Goal: Task Accomplishment & Management: Manage account settings

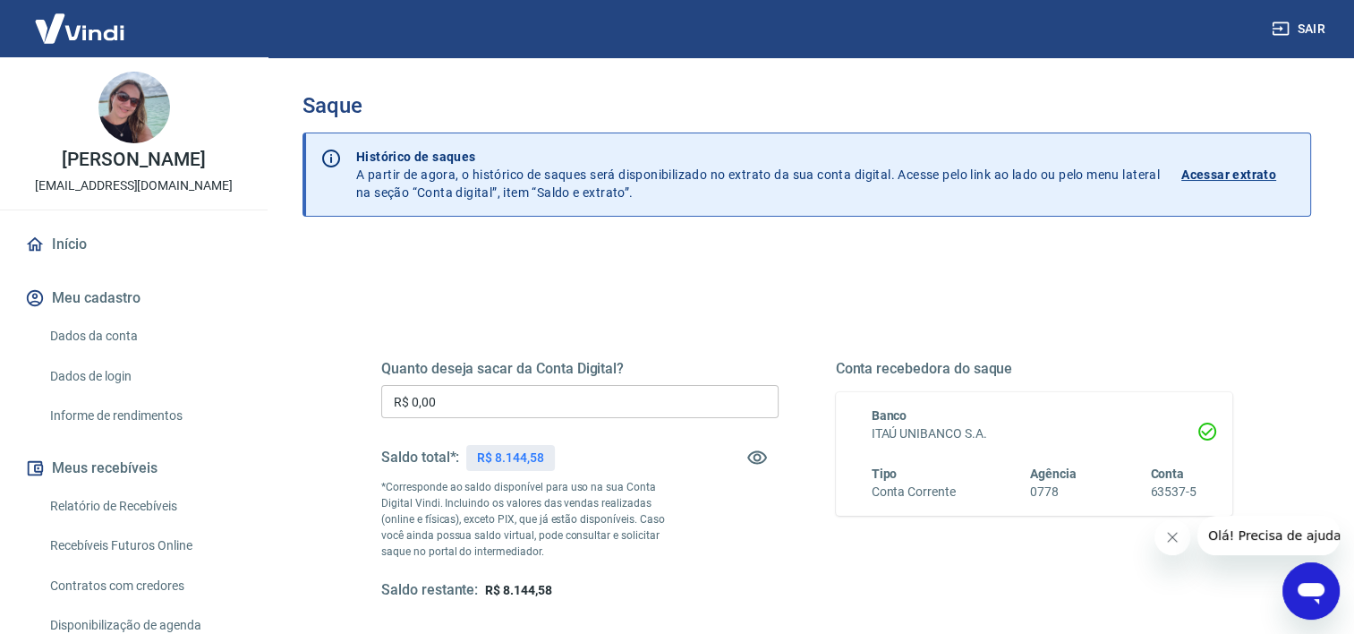
click at [659, 394] on input "R$ 0,00" at bounding box center [579, 401] width 397 height 33
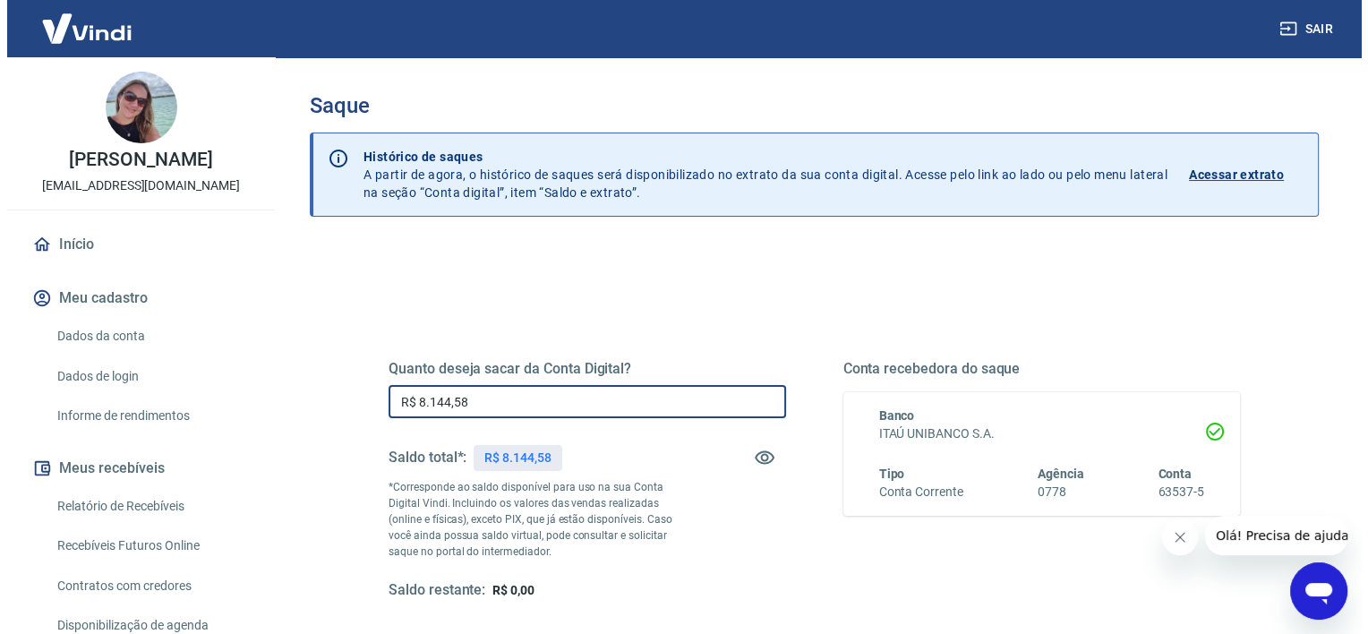
scroll to position [251, 0]
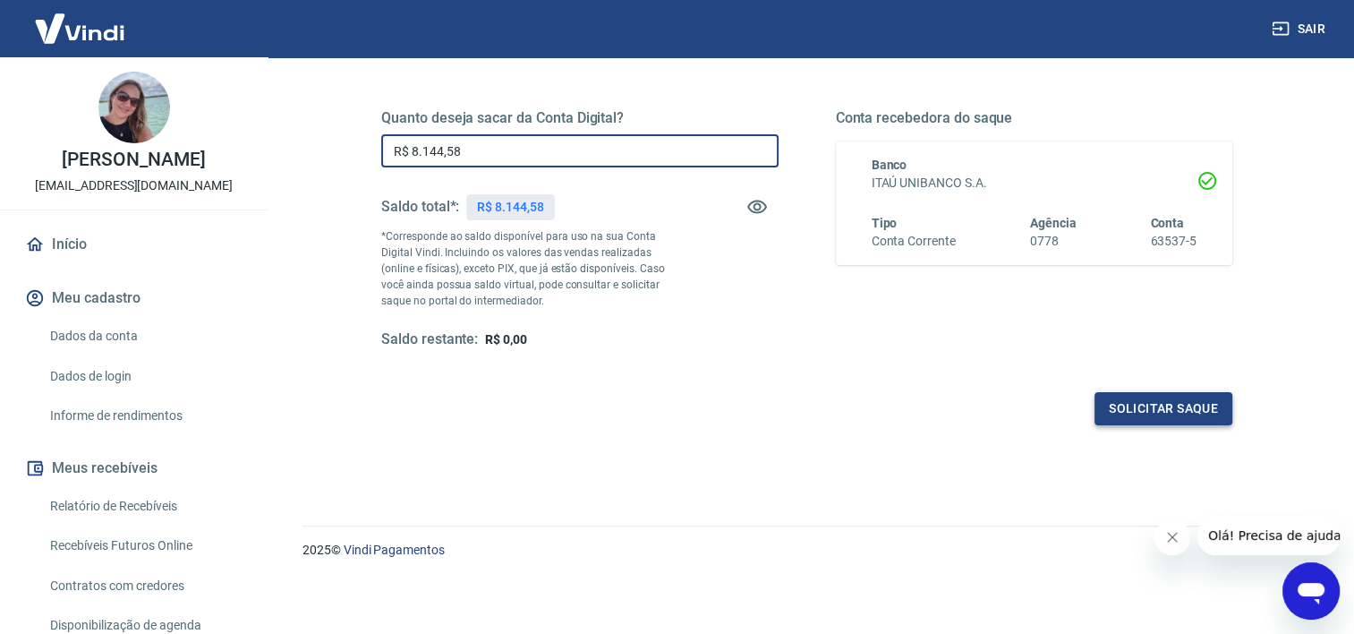
type input "R$ 8.144,58"
click at [1173, 402] on button "Solicitar saque" at bounding box center [1164, 408] width 138 height 33
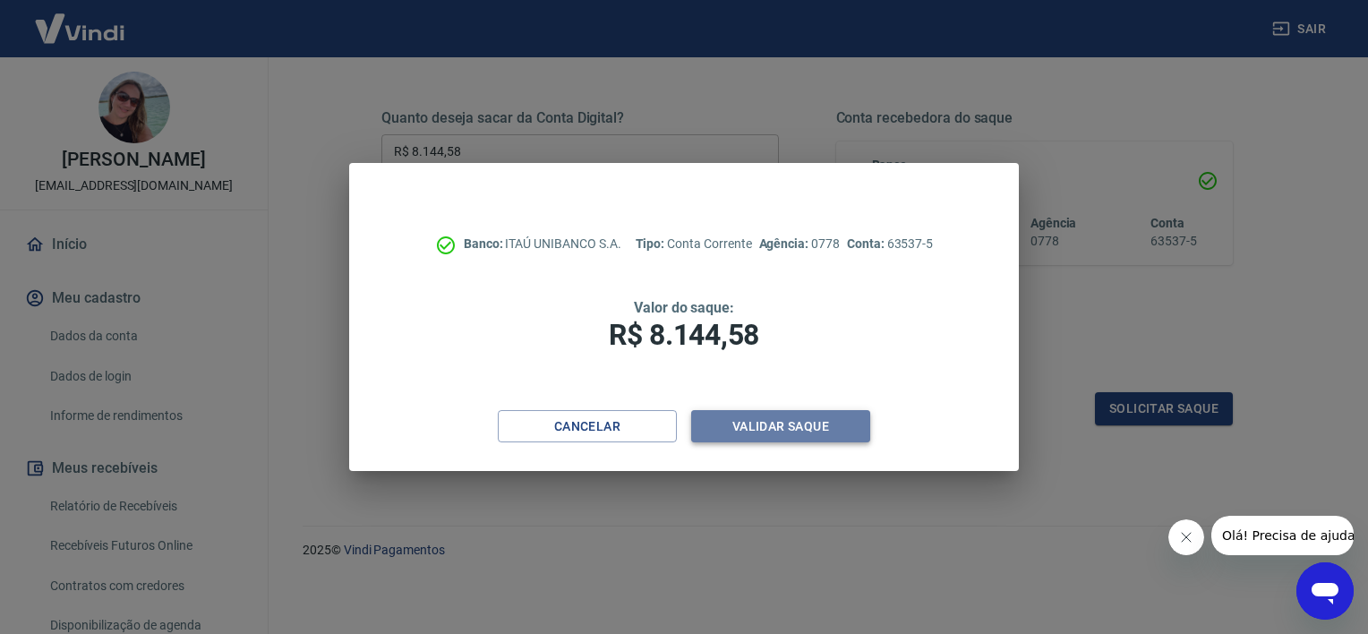
click at [777, 423] on button "Validar saque" at bounding box center [780, 426] width 179 height 33
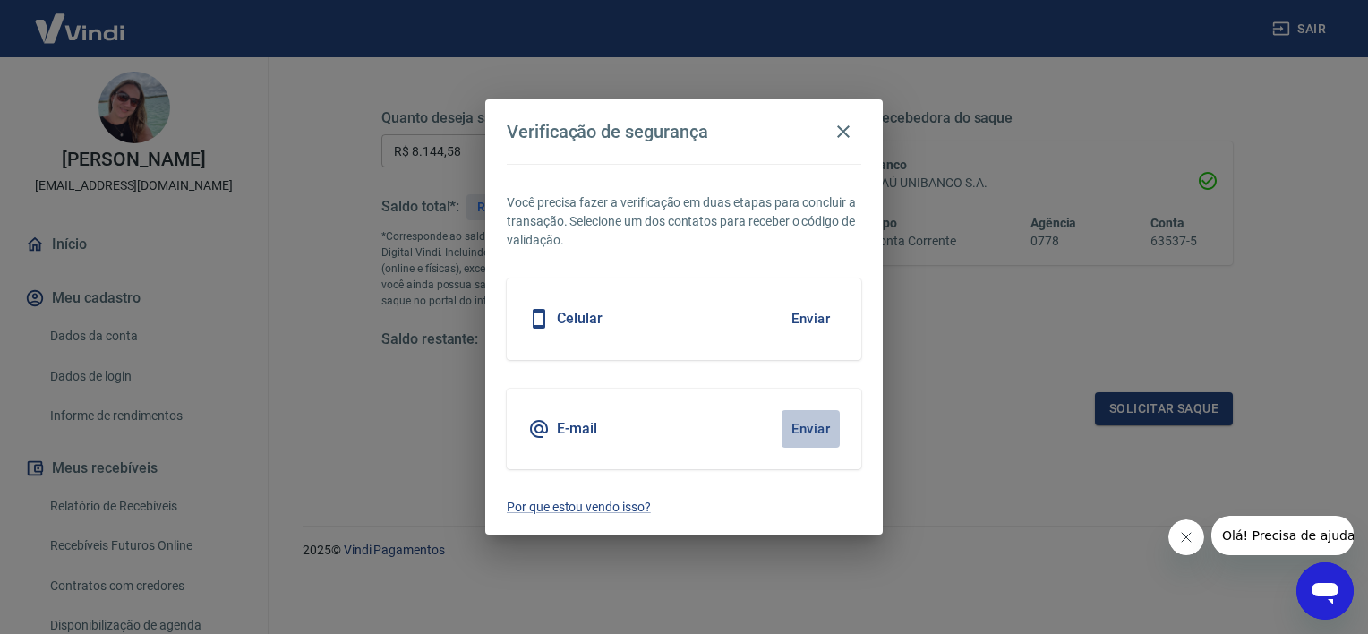
click at [799, 427] on button "Enviar" at bounding box center [811, 429] width 58 height 38
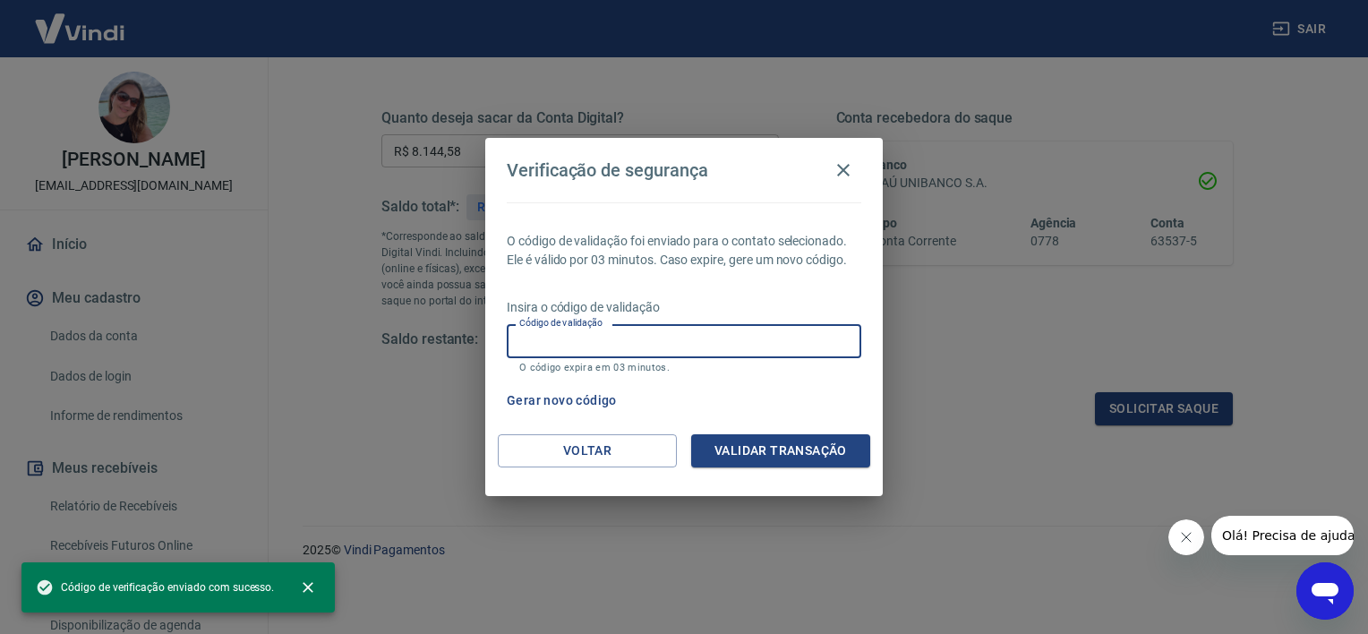
click at [662, 340] on input "Código de validação" at bounding box center [684, 340] width 355 height 33
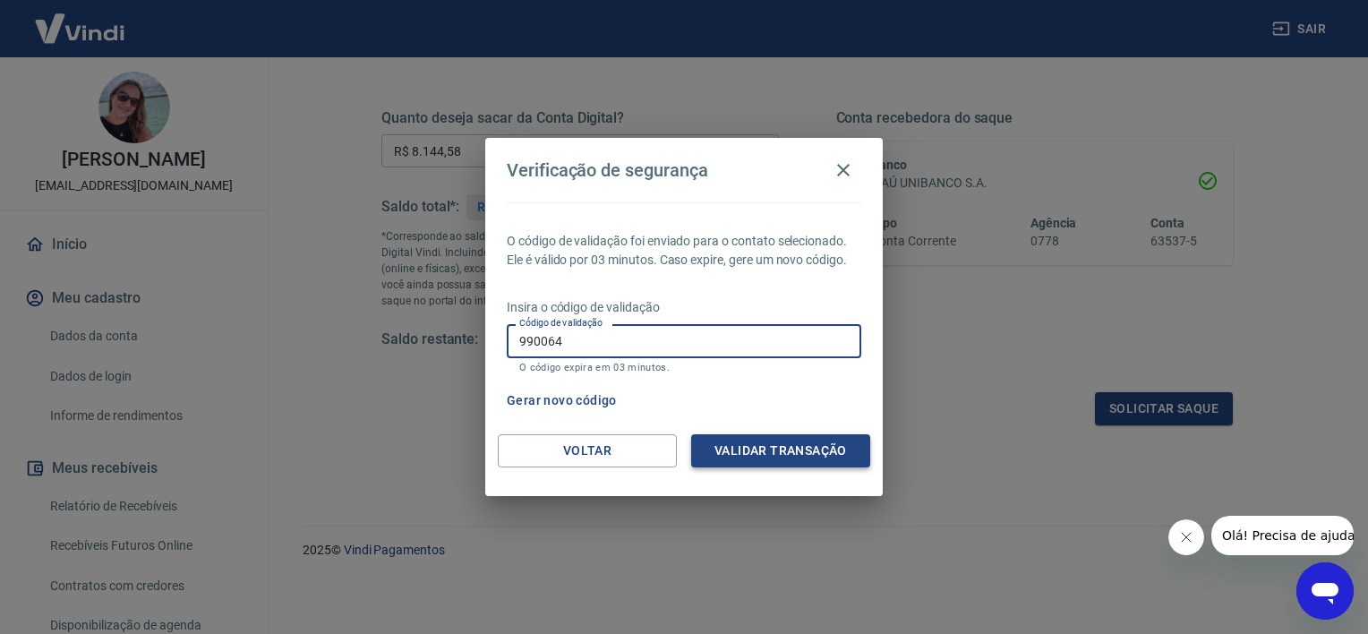
type input "990064"
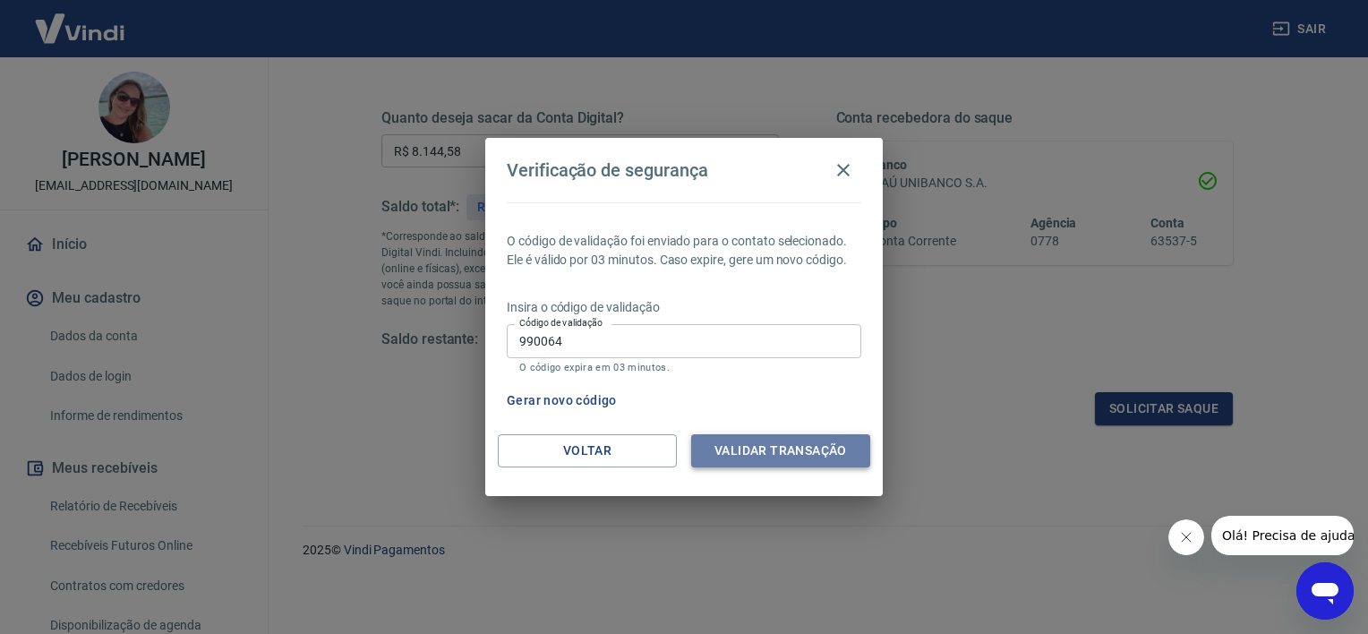
click at [760, 457] on button "Validar transação" at bounding box center [780, 450] width 179 height 33
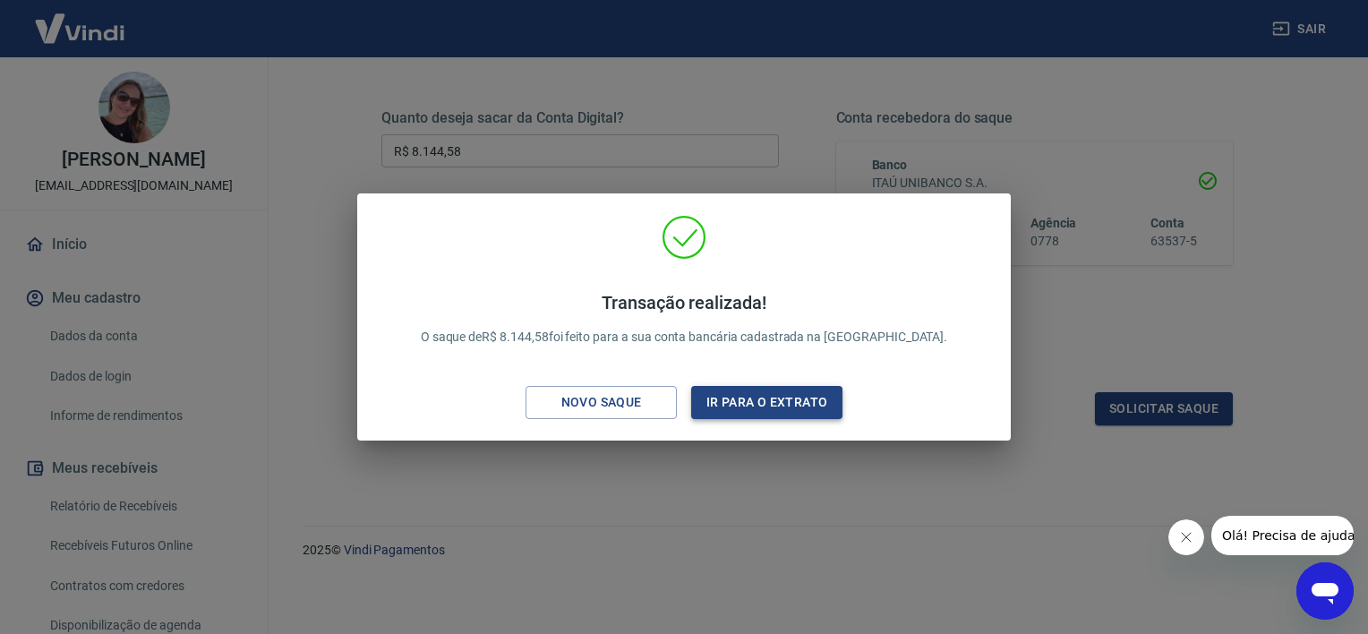
click at [770, 401] on button "Ir para o extrato" at bounding box center [766, 402] width 151 height 33
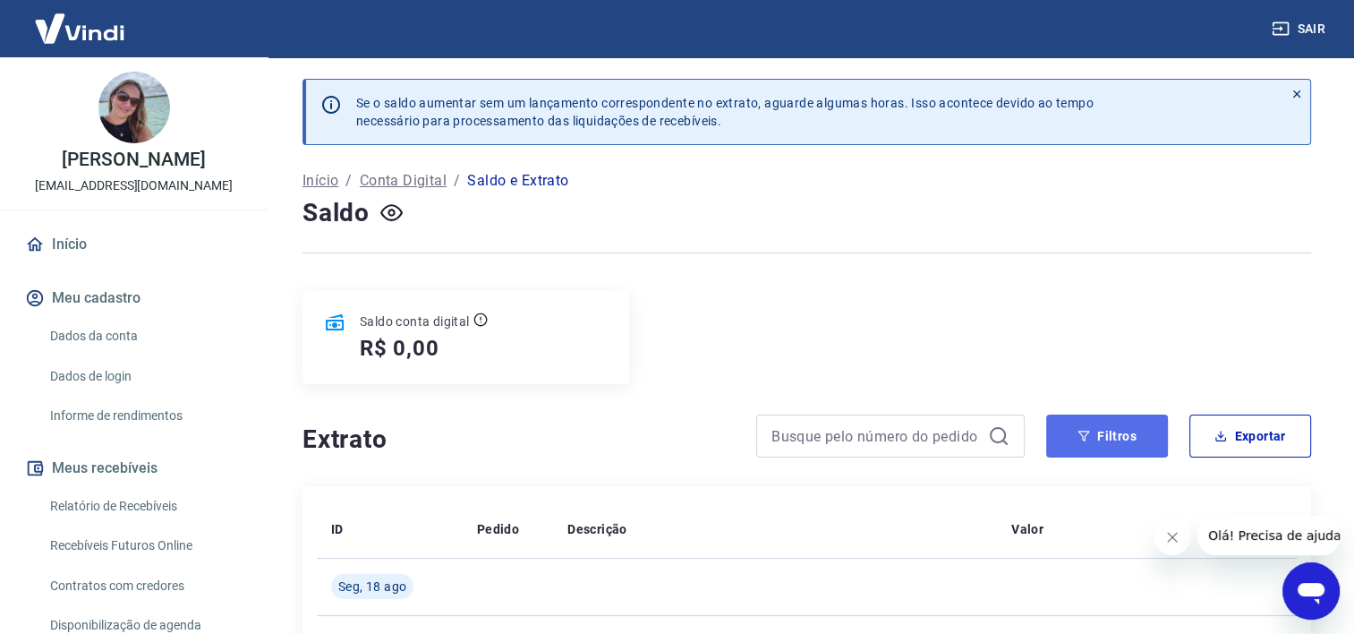
click at [1094, 427] on button "Filtros" at bounding box center [1107, 435] width 122 height 43
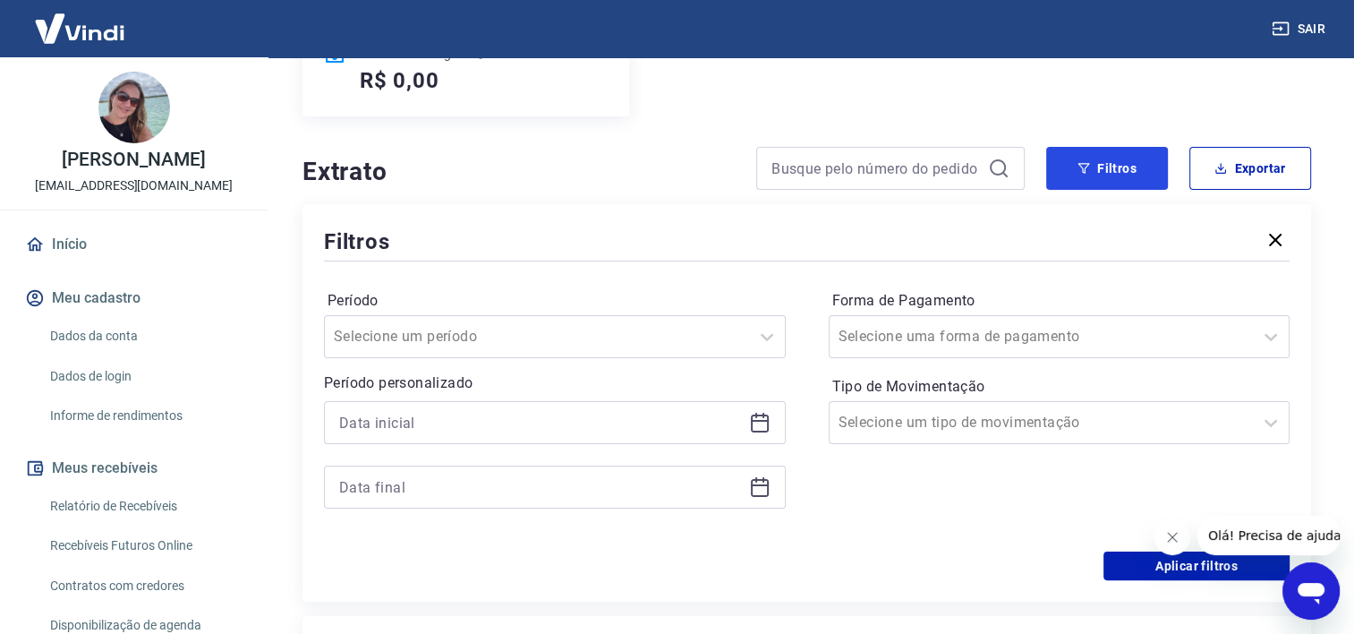
scroll to position [269, 0]
click at [764, 423] on icon at bounding box center [759, 421] width 21 height 21
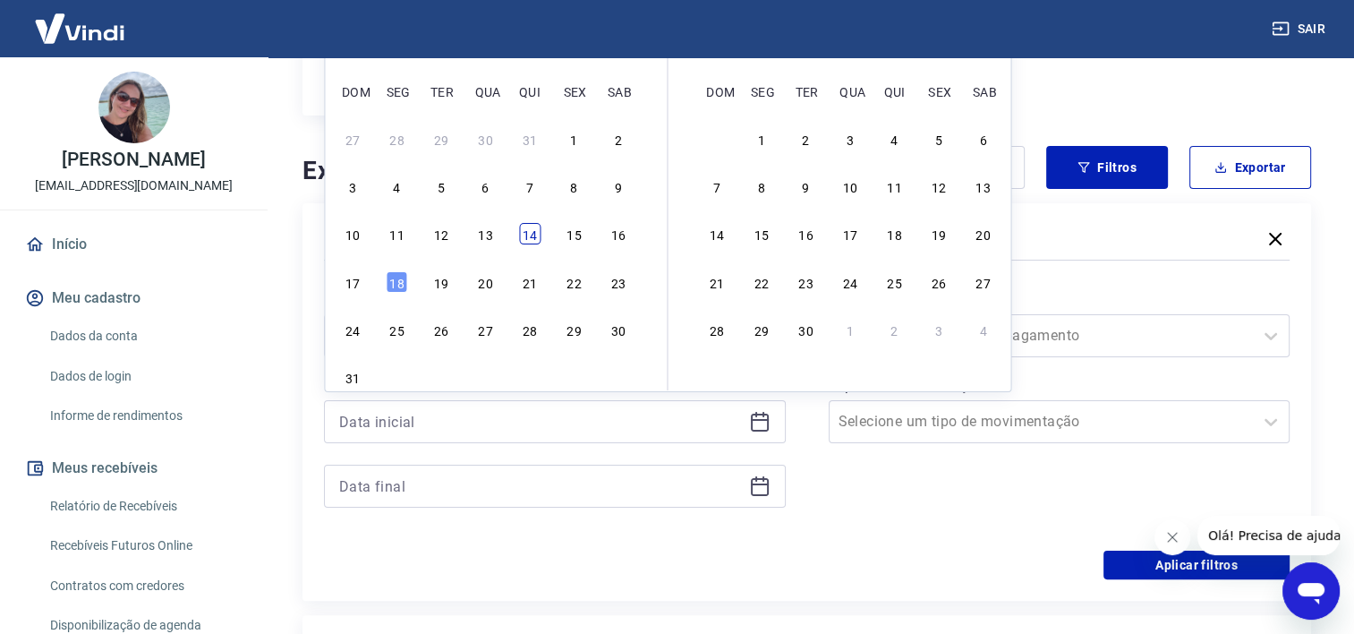
click at [530, 231] on div "14" at bounding box center [529, 233] width 21 height 21
type input "[DATE]"
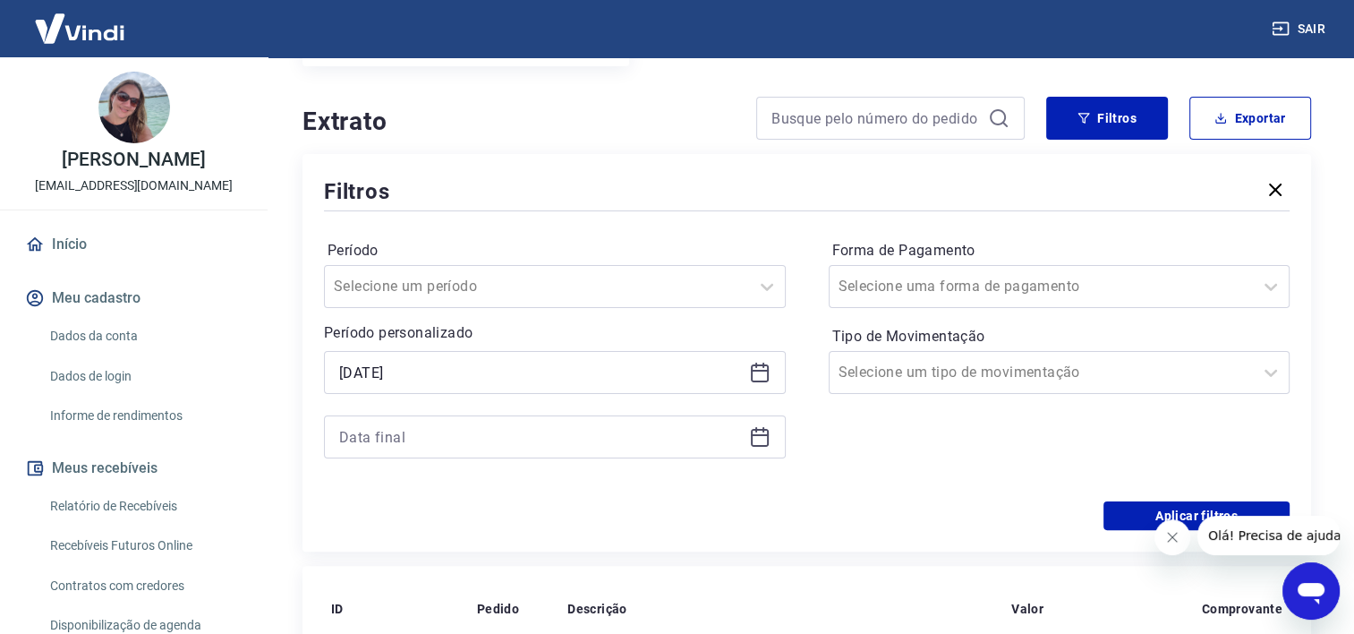
scroll to position [358, 0]
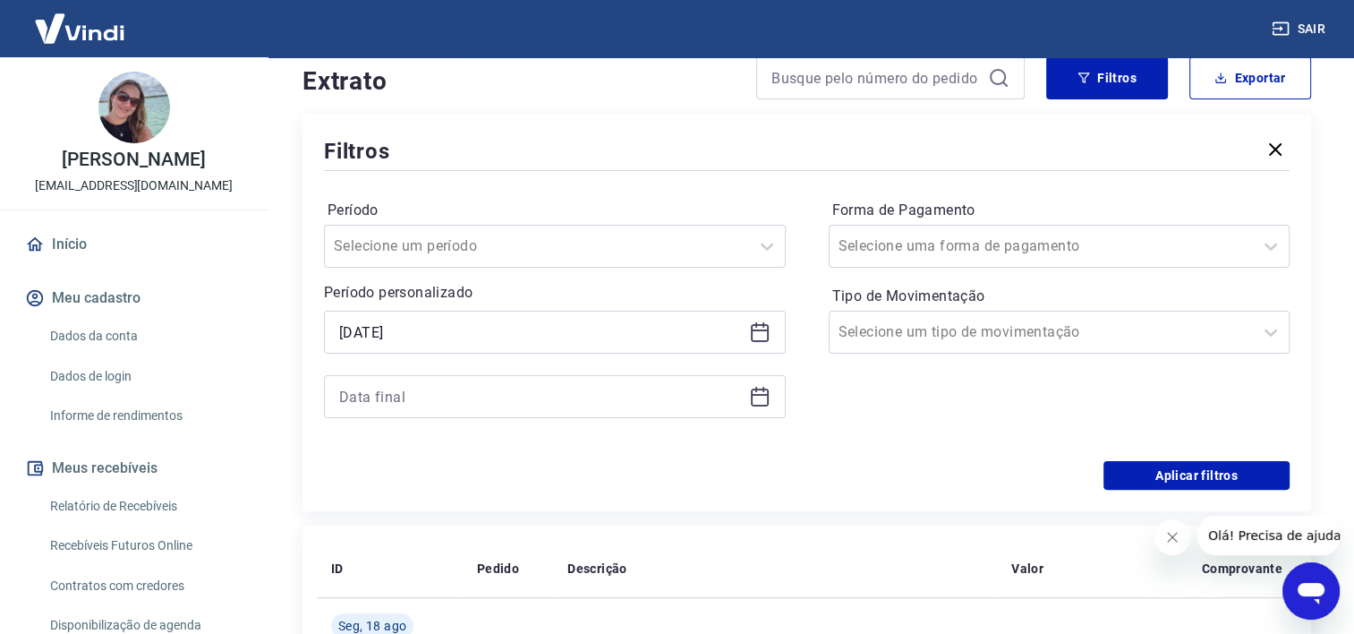
click at [757, 401] on icon at bounding box center [759, 396] width 21 height 21
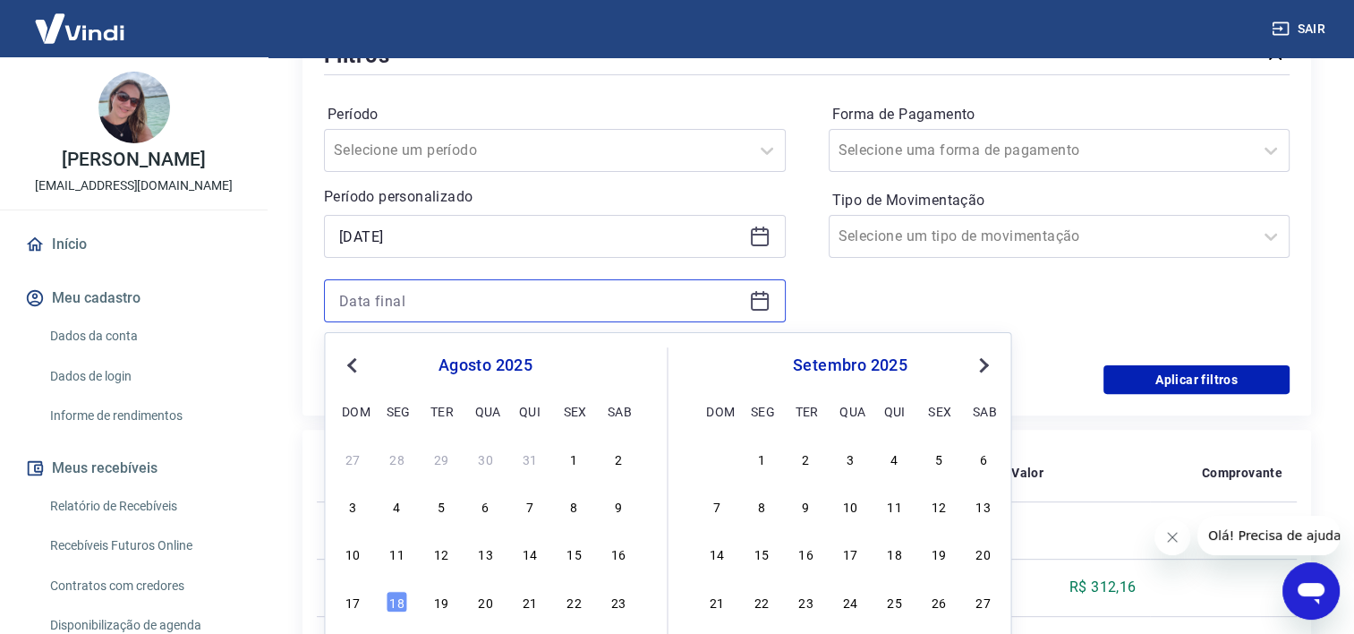
scroll to position [627, 0]
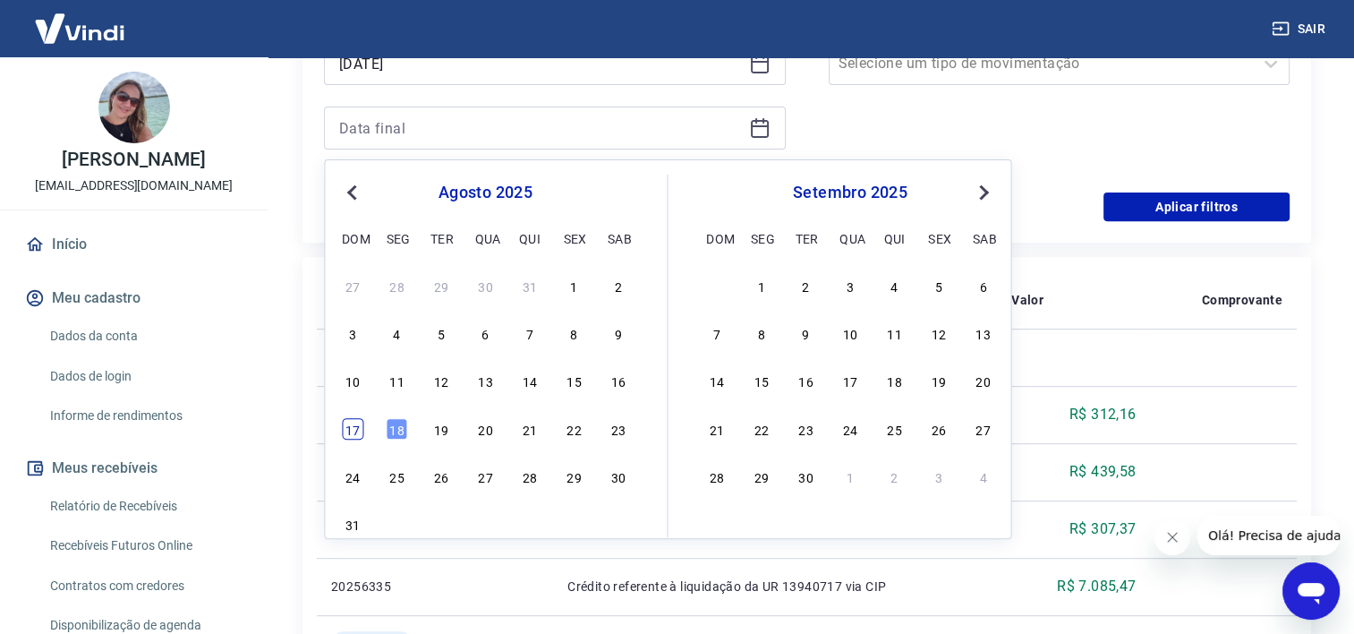
click at [354, 432] on div "17" at bounding box center [352, 428] width 21 height 21
type input "[DATE]"
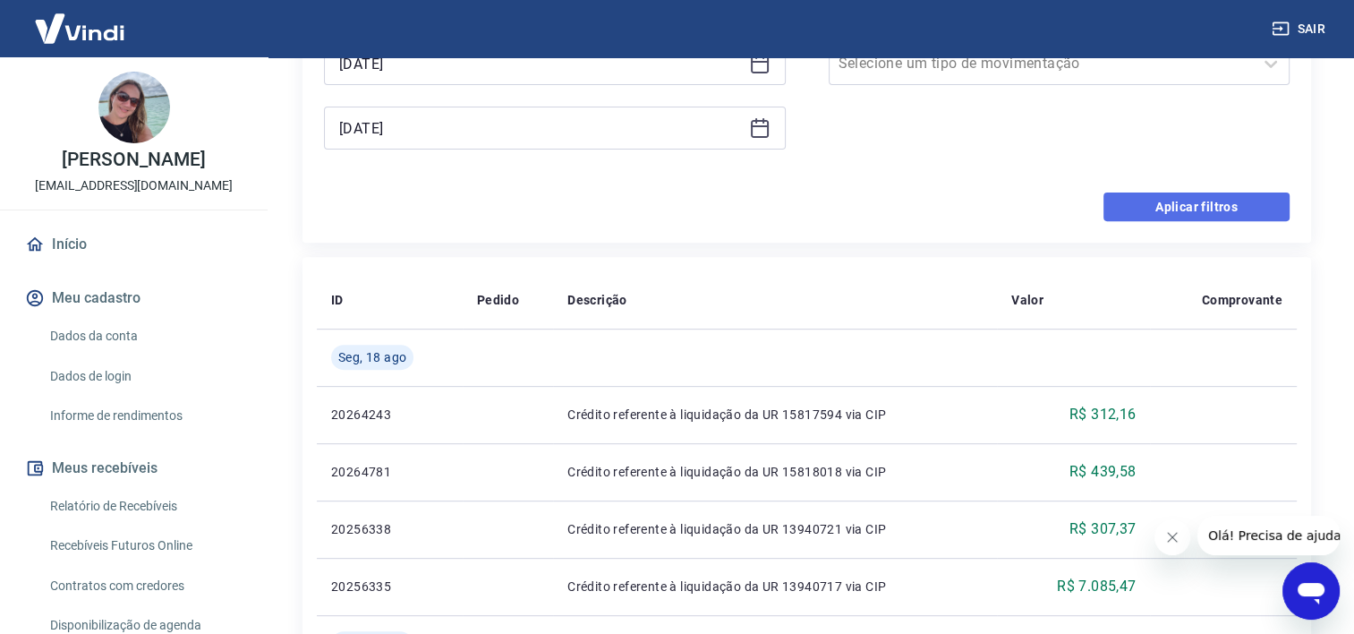
click at [1214, 211] on button "Aplicar filtros" at bounding box center [1197, 206] width 186 height 29
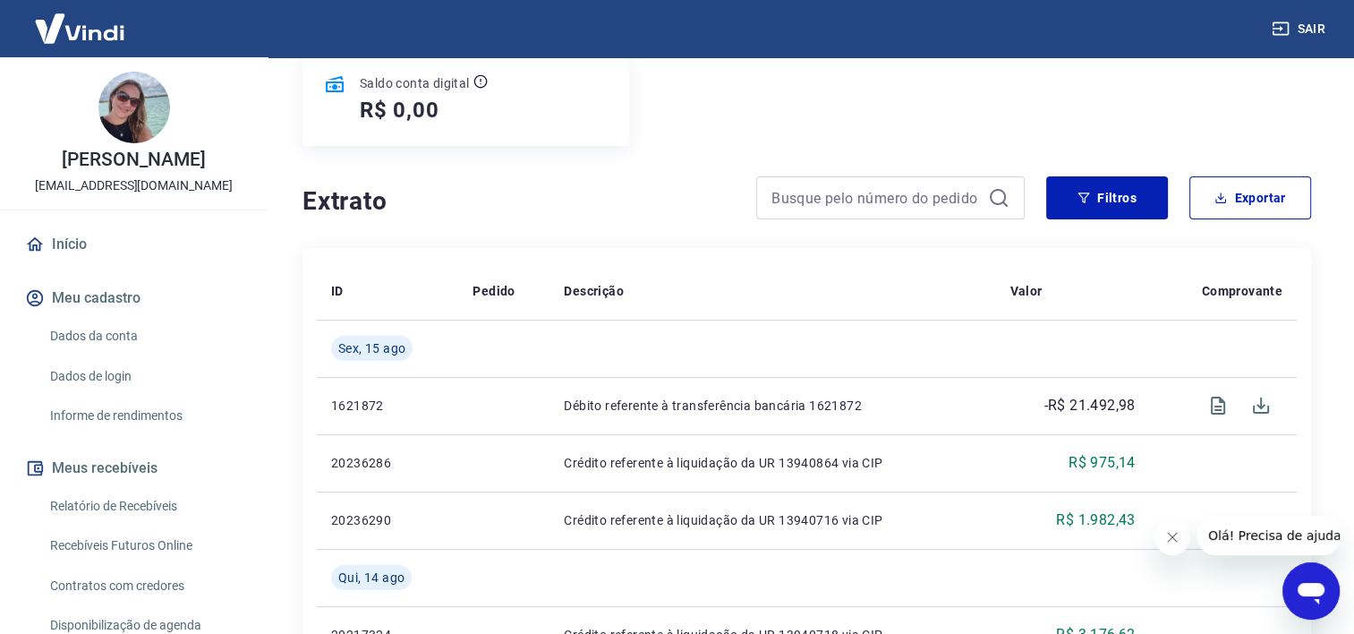
scroll to position [269, 0]
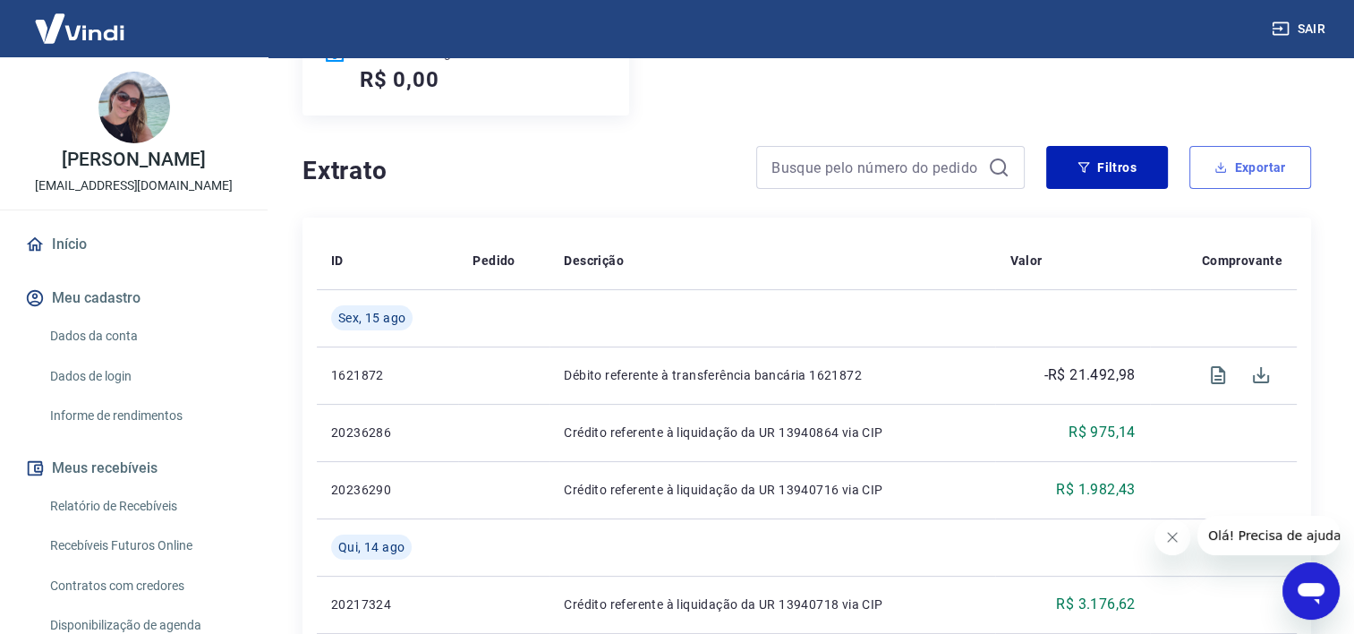
click at [1251, 162] on button "Exportar" at bounding box center [1251, 167] width 122 height 43
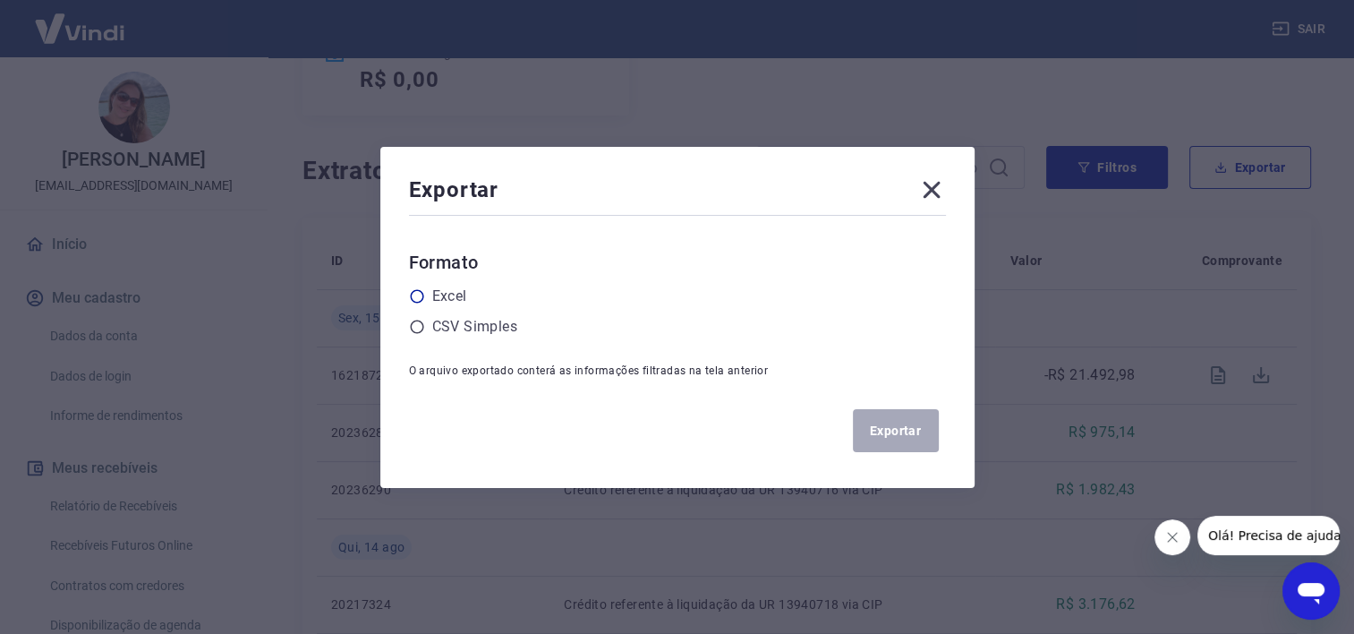
click at [419, 290] on icon at bounding box center [416, 295] width 13 height 13
click at [0, 0] on input "radio" at bounding box center [0, 0] width 0 height 0
click at [899, 434] on button "Exportar" at bounding box center [896, 430] width 86 height 43
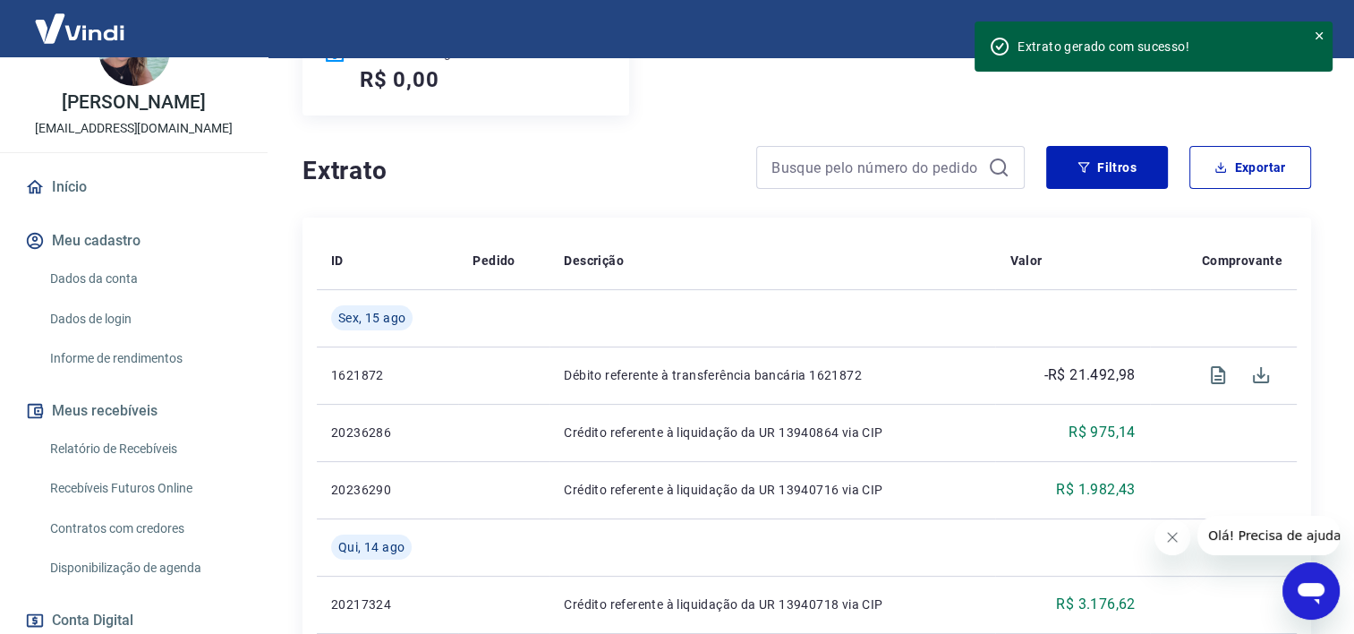
scroll to position [90, 0]
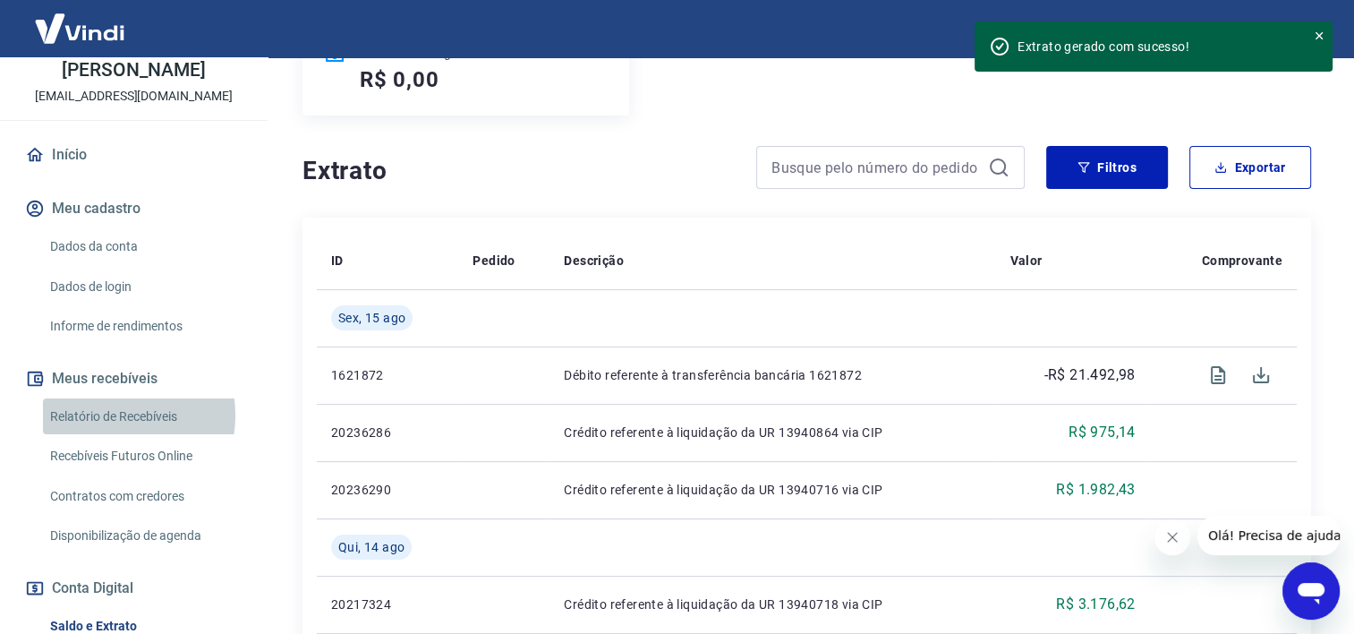
click at [107, 414] on link "Relatório de Recebíveis" at bounding box center [144, 416] width 203 height 37
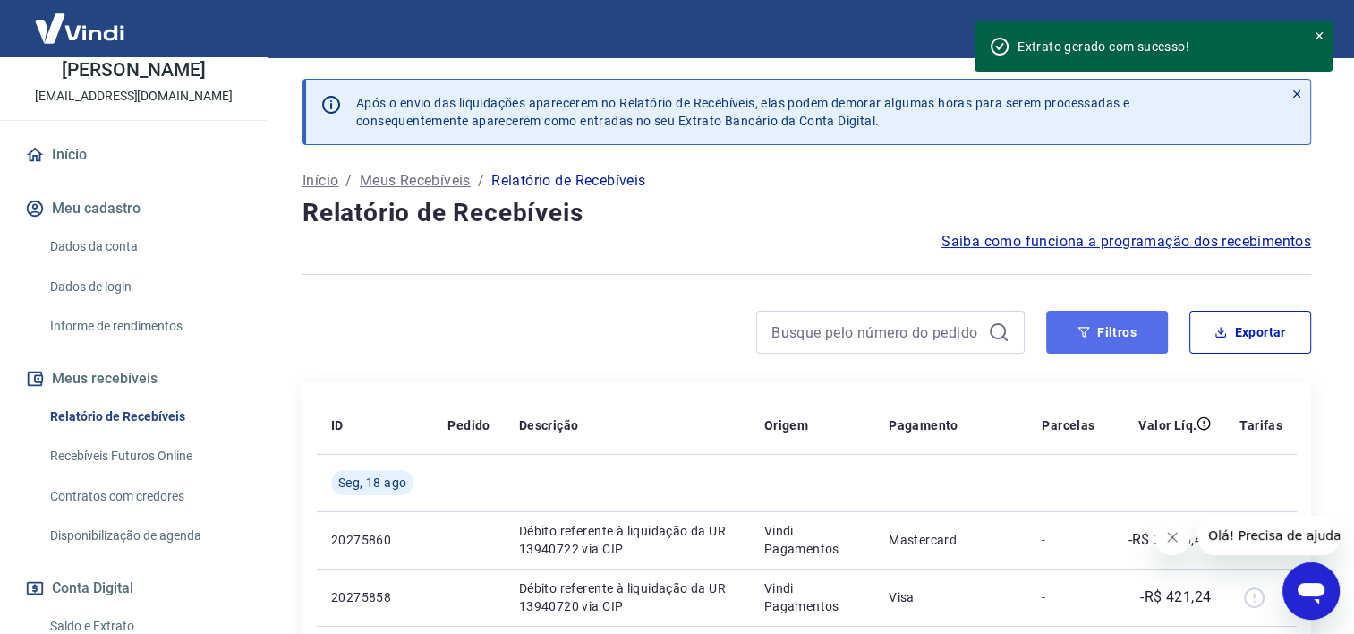
click at [1096, 321] on button "Filtros" at bounding box center [1107, 332] width 122 height 43
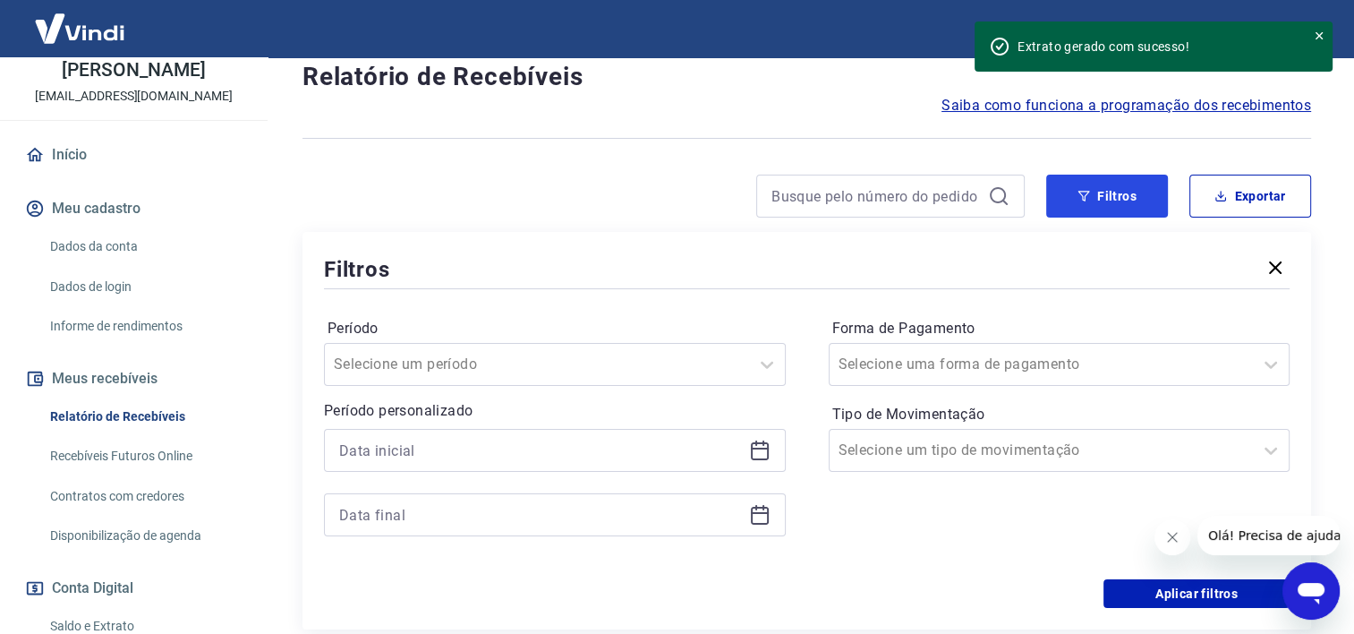
scroll to position [269, 0]
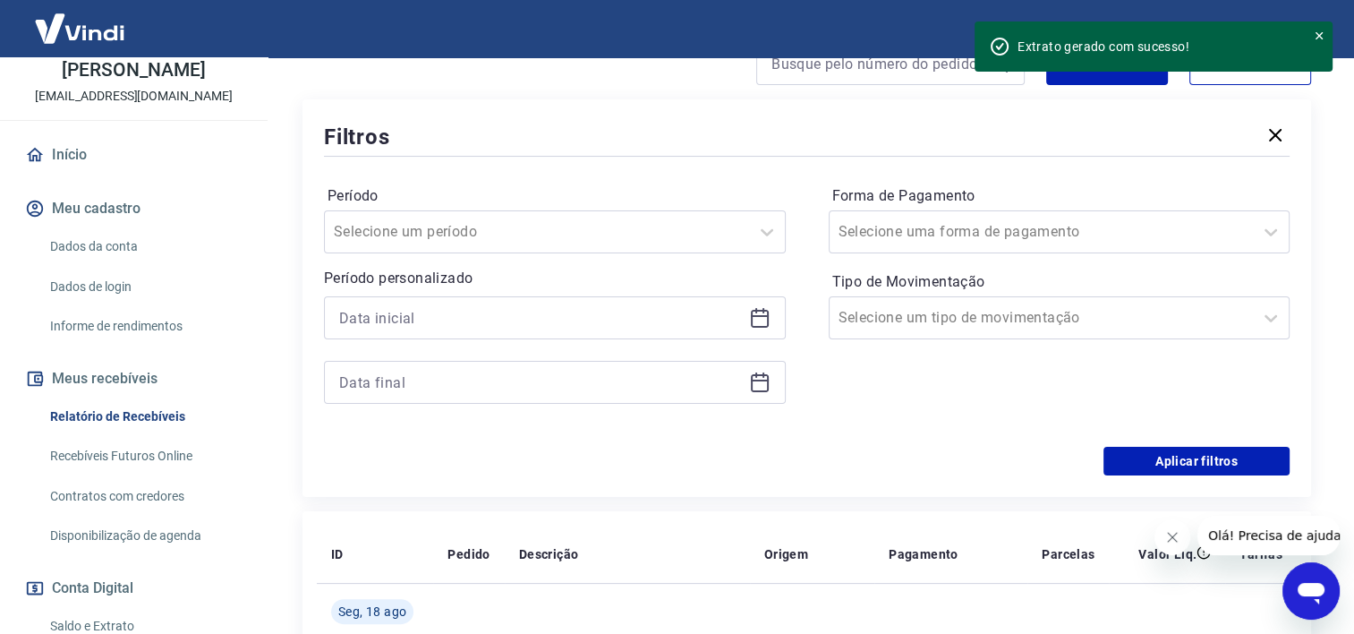
click at [756, 321] on icon at bounding box center [759, 317] width 21 height 21
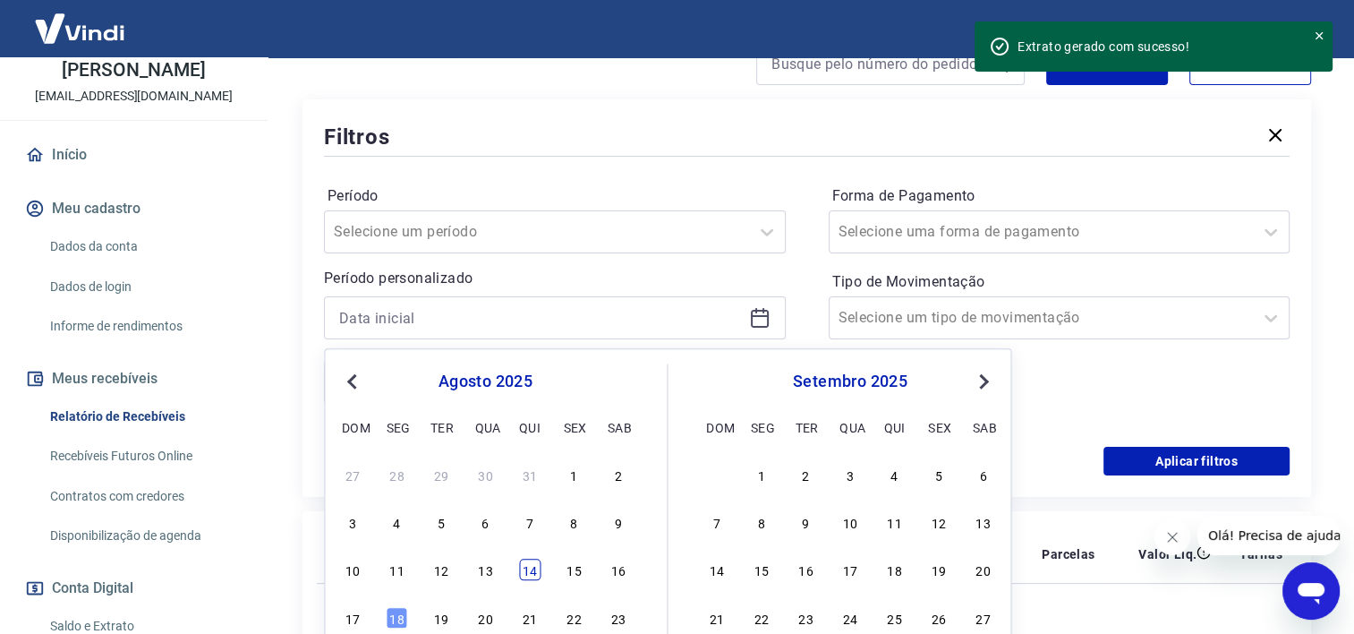
click at [521, 565] on div "14" at bounding box center [529, 570] width 21 height 21
type input "[DATE]"
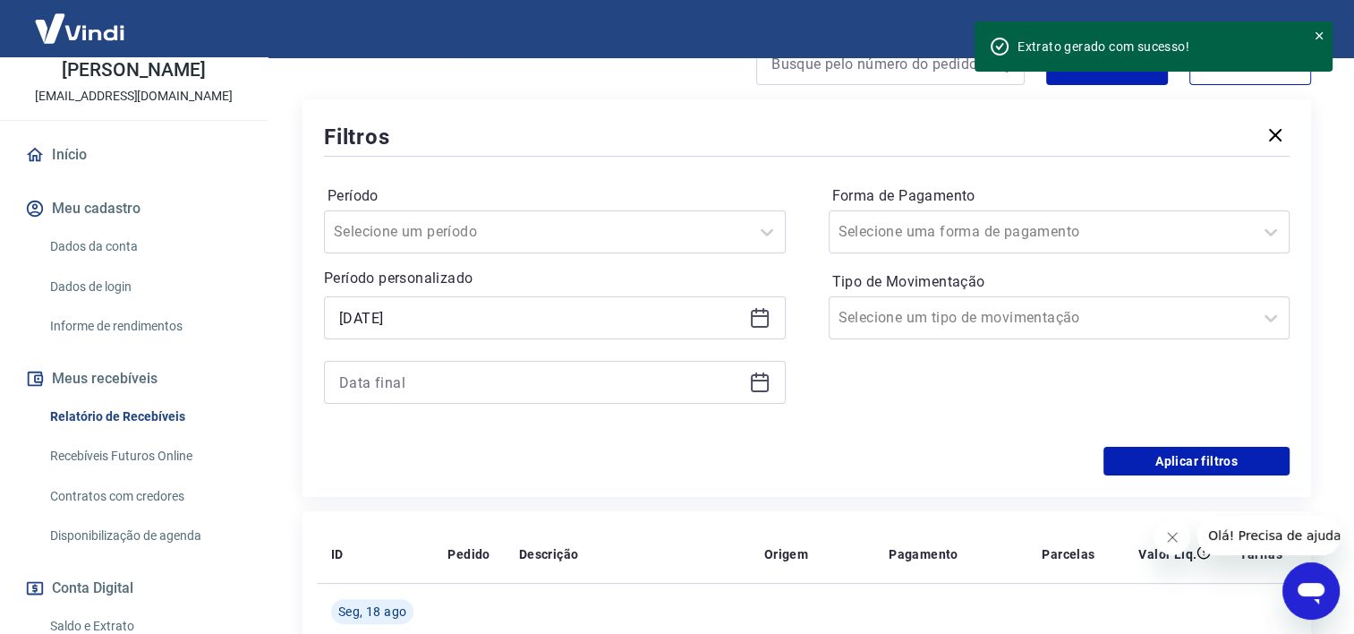
click at [759, 383] on icon at bounding box center [759, 382] width 21 height 21
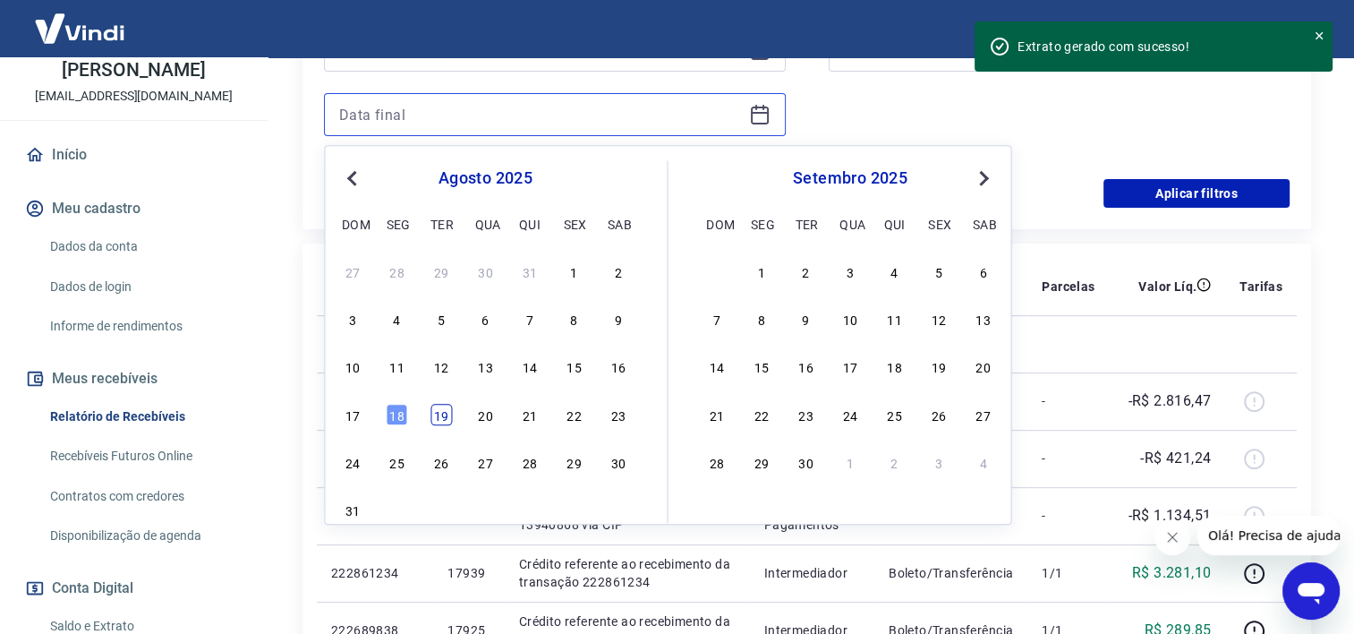
scroll to position [537, 0]
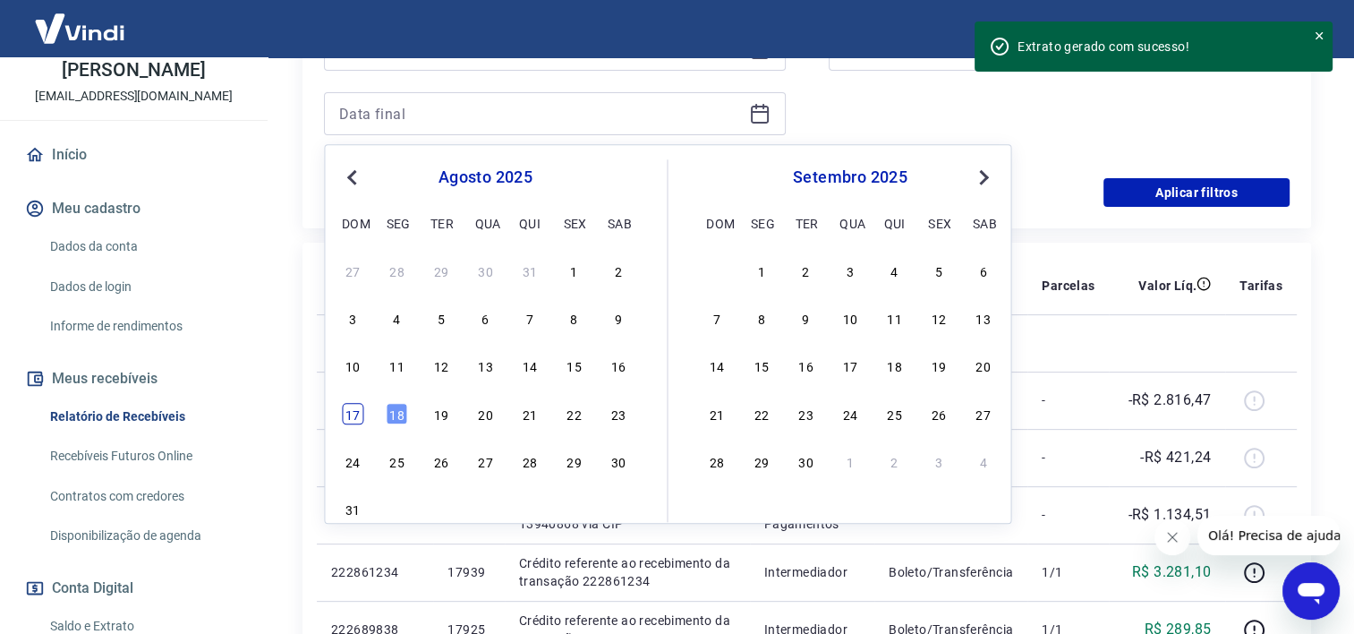
click at [353, 423] on div "17" at bounding box center [352, 413] width 21 height 21
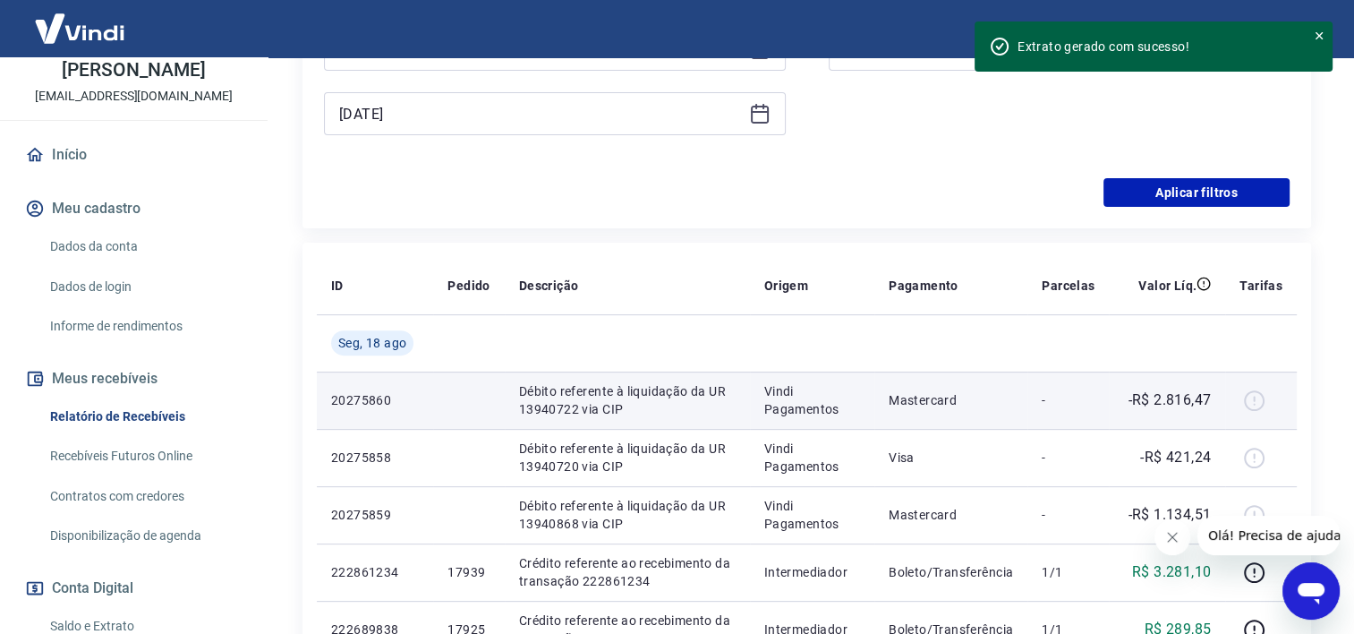
type input "[DATE]"
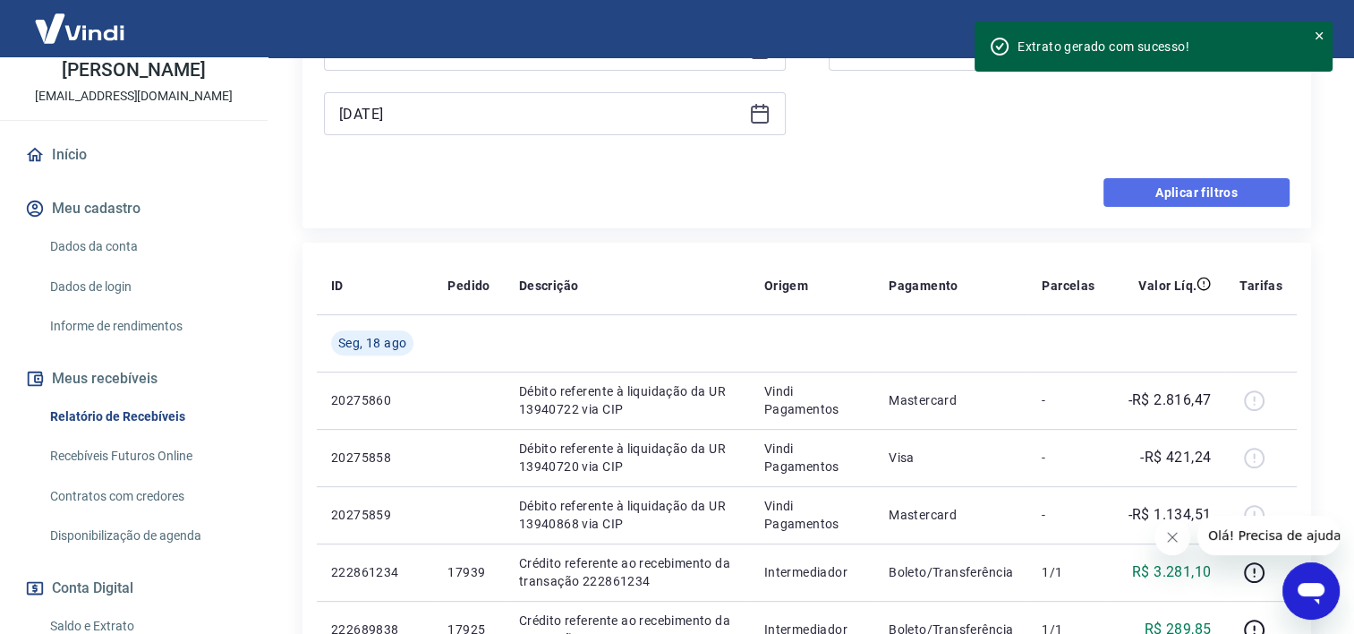
click at [1175, 198] on button "Aplicar filtros" at bounding box center [1197, 192] width 186 height 29
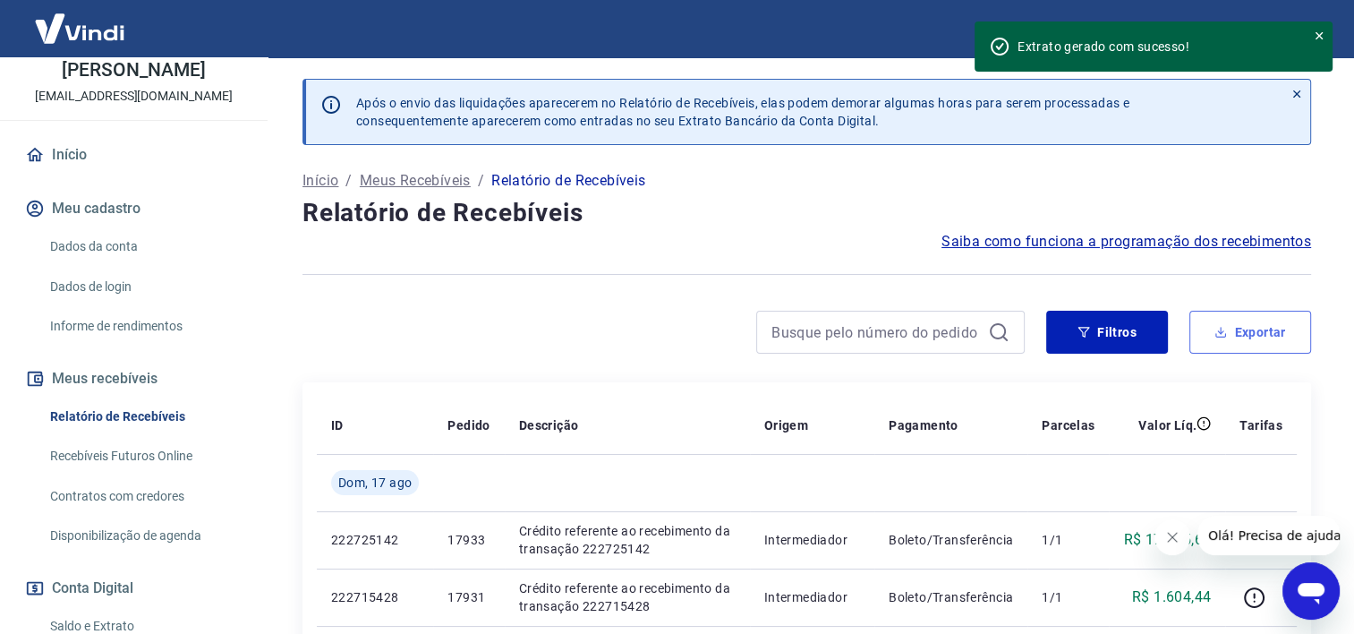
click at [1229, 331] on button "Exportar" at bounding box center [1251, 332] width 122 height 43
type input "[DATE]"
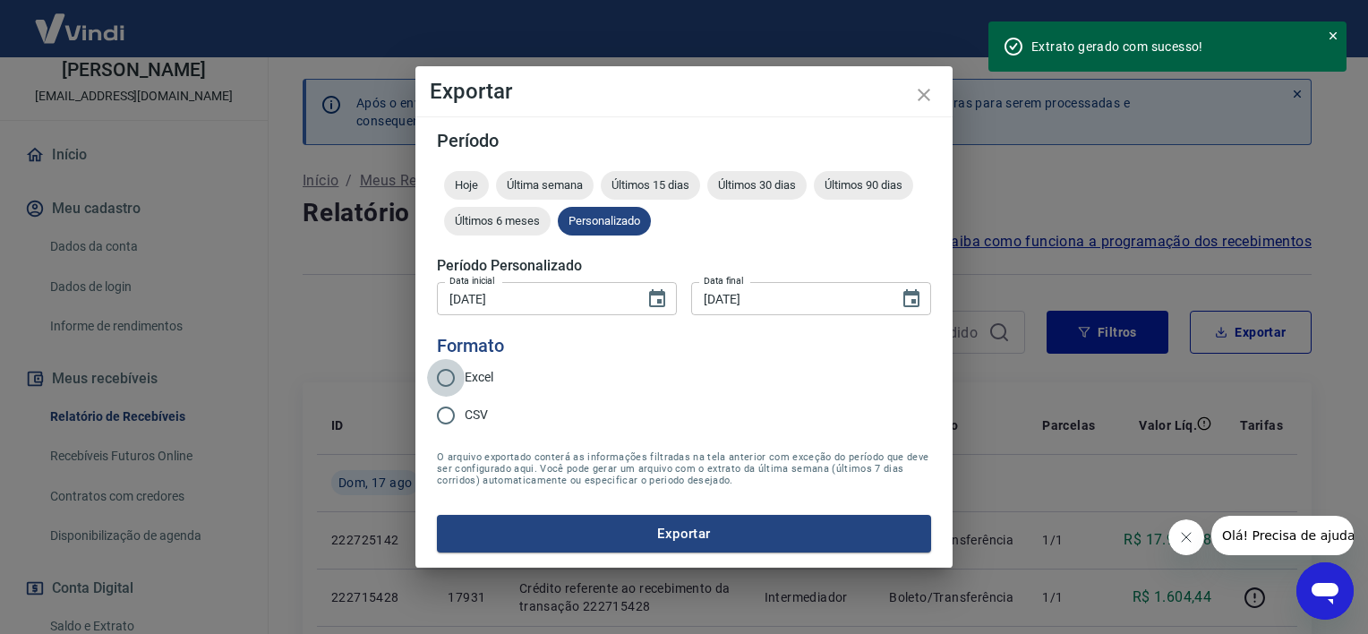
click at [448, 380] on input "Excel" at bounding box center [446, 378] width 38 height 38
radio input "true"
click at [682, 535] on button "Exportar" at bounding box center [684, 534] width 494 height 38
